Goal: Information Seeking & Learning: Compare options

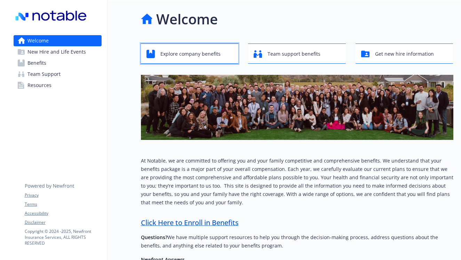
click at [178, 54] on span "Explore company benefits" at bounding box center [190, 53] width 60 height 13
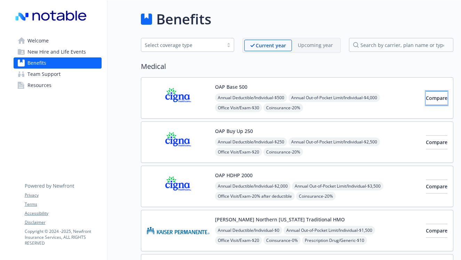
click at [432, 96] on span "Compare" at bounding box center [436, 98] width 22 height 7
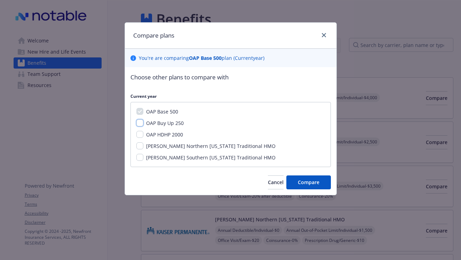
click at [139, 122] on input "OAP Buy Up 250" at bounding box center [139, 122] width 7 height 7
checkbox input "true"
click at [139, 134] on input "OAP HDHP 2000" at bounding box center [139, 134] width 7 height 7
checkbox input "true"
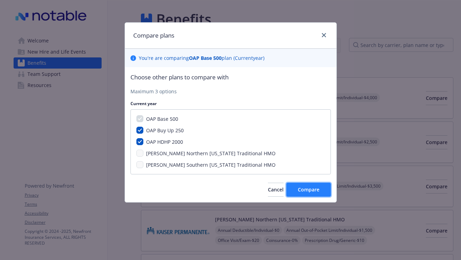
click at [307, 190] on span "Compare" at bounding box center [309, 189] width 22 height 7
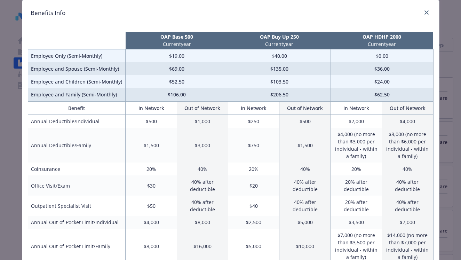
scroll to position [18, 0]
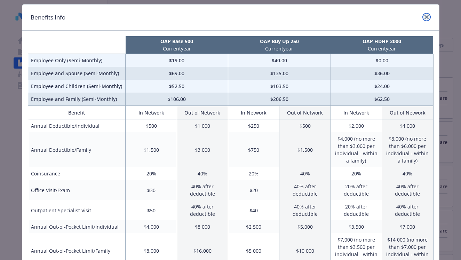
click at [427, 18] on icon "close" at bounding box center [426, 17] width 4 height 4
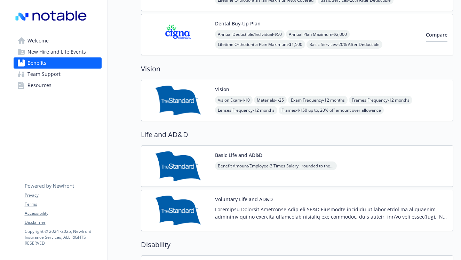
scroll to position [350, 0]
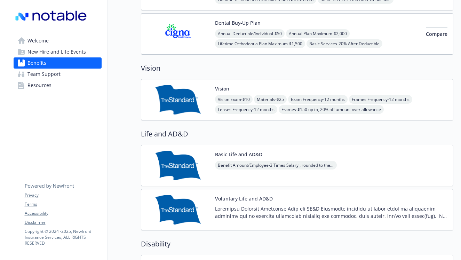
click at [246, 153] on button "Basic Life and AD&D" at bounding box center [238, 154] width 47 height 7
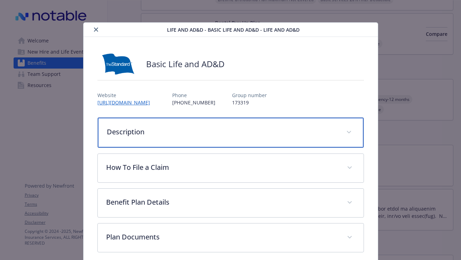
click at [219, 129] on p "Description" at bounding box center [222, 132] width 231 height 10
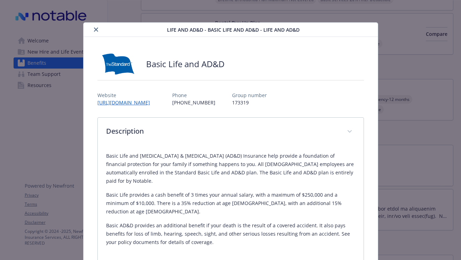
click at [96, 28] on icon "close" at bounding box center [96, 29] width 4 height 4
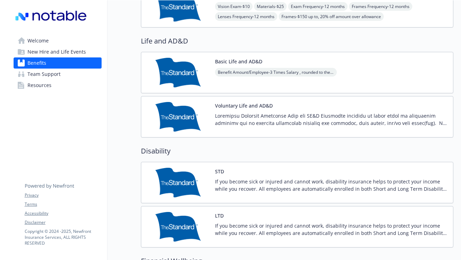
scroll to position [445, 0]
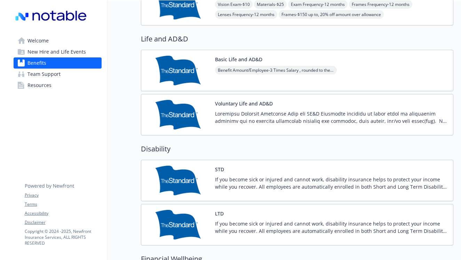
click at [236, 109] on div "Voluntary Life and AD&D" at bounding box center [331, 115] width 232 height 30
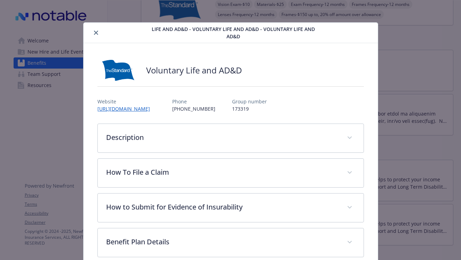
click at [96, 33] on icon "close" at bounding box center [96, 33] width 4 height 4
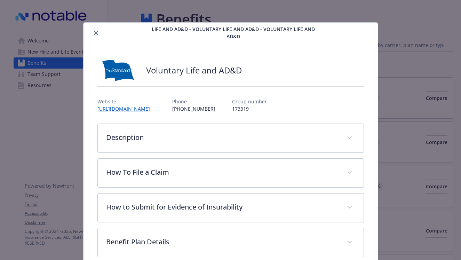
scroll to position [21, 0]
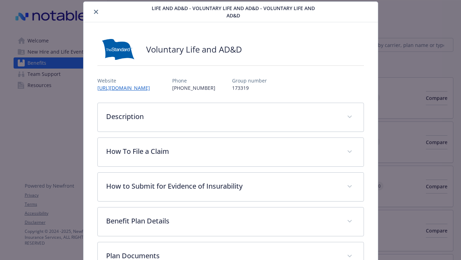
click at [95, 11] on icon "close" at bounding box center [96, 12] width 4 height 4
